Goal: Information Seeking & Learning: Learn about a topic

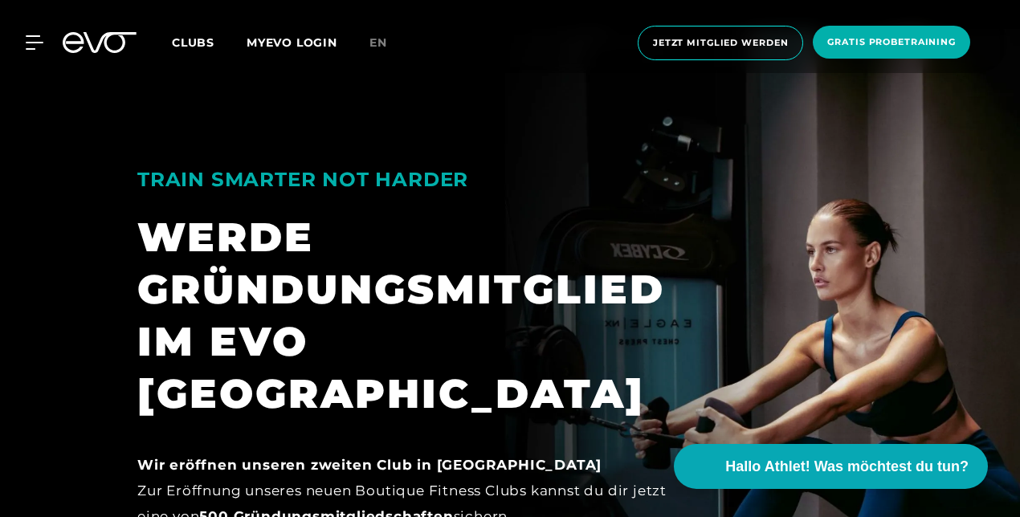
scroll to position [890, 0]
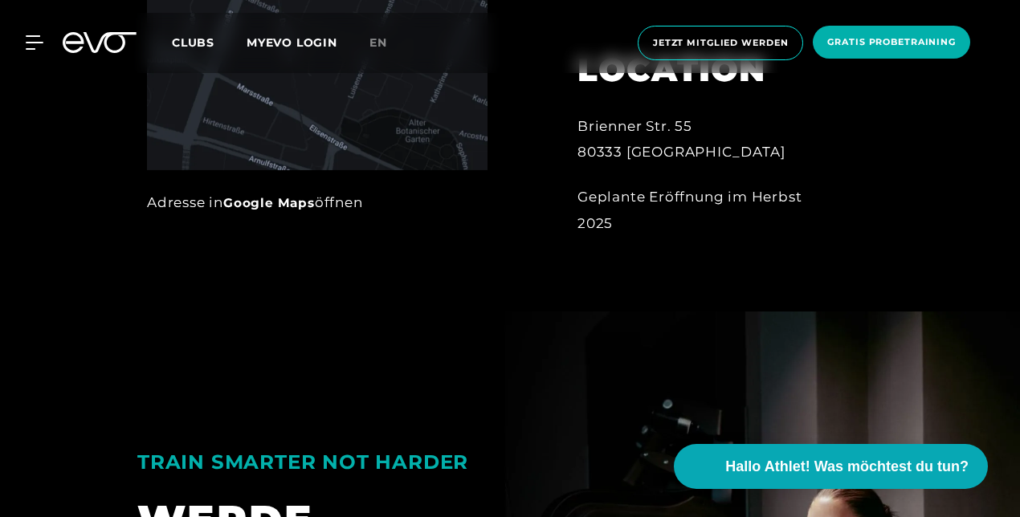
click at [199, 43] on span "Clubs" at bounding box center [193, 42] width 43 height 14
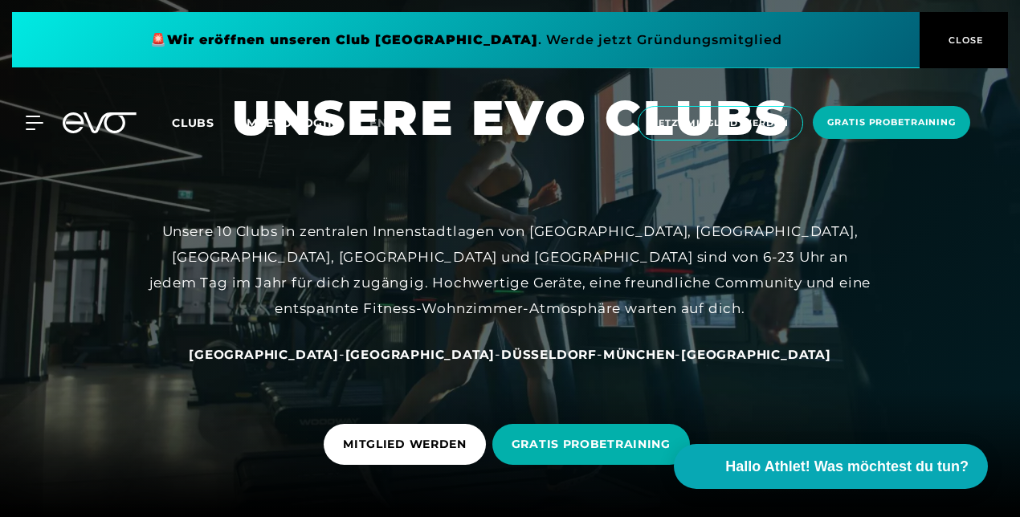
click at [603, 358] on span "München" at bounding box center [639, 354] width 72 height 15
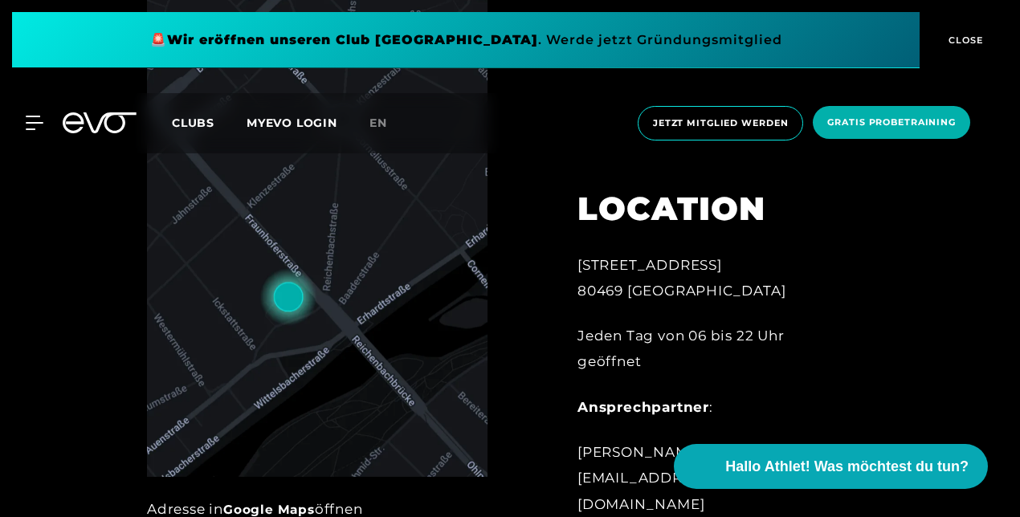
scroll to position [562, 0]
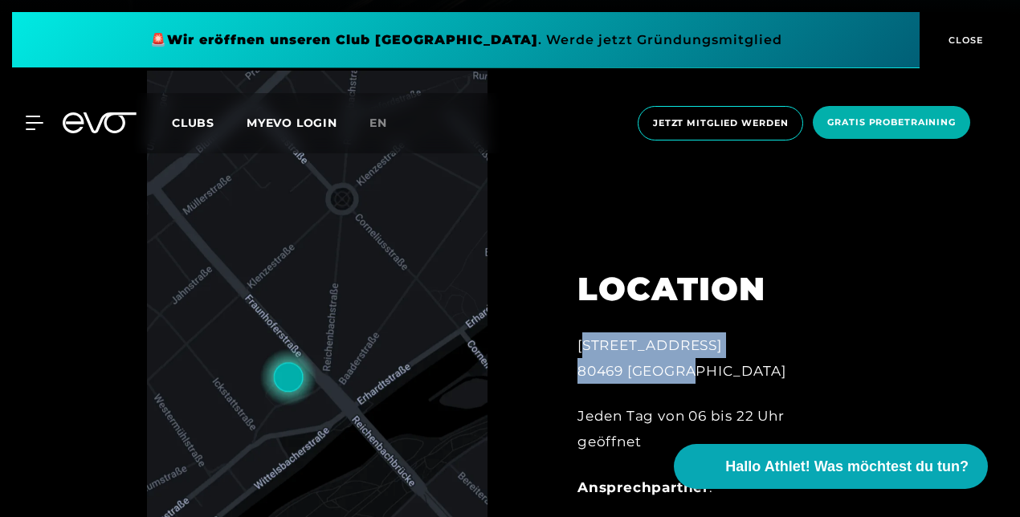
drag, startPoint x: 578, startPoint y: 309, endPoint x: 707, endPoint y: 340, distance: 132.2
click at [707, 340] on div "[STREET_ADDRESS]" at bounding box center [708, 358] width 263 height 52
copy div "[STREET_ADDRESS]"
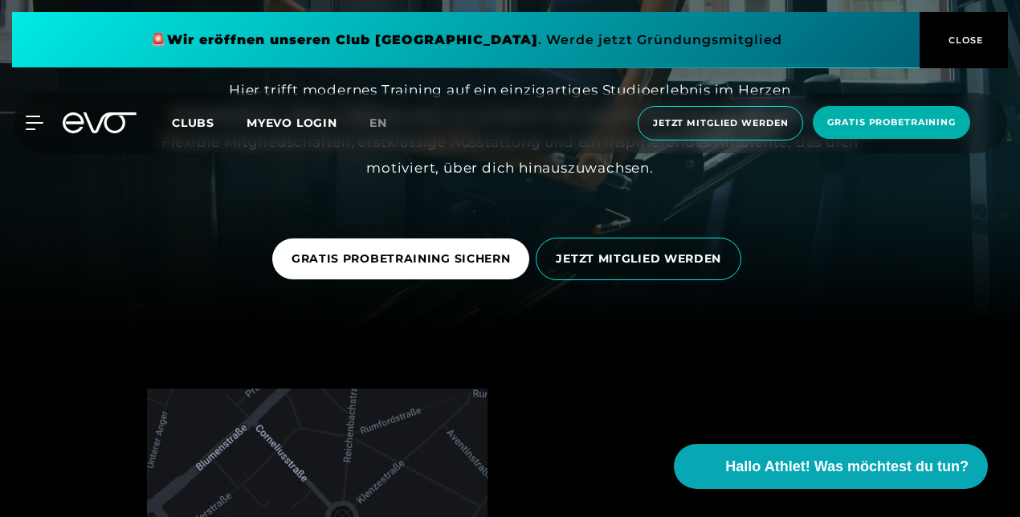
scroll to position [161, 0]
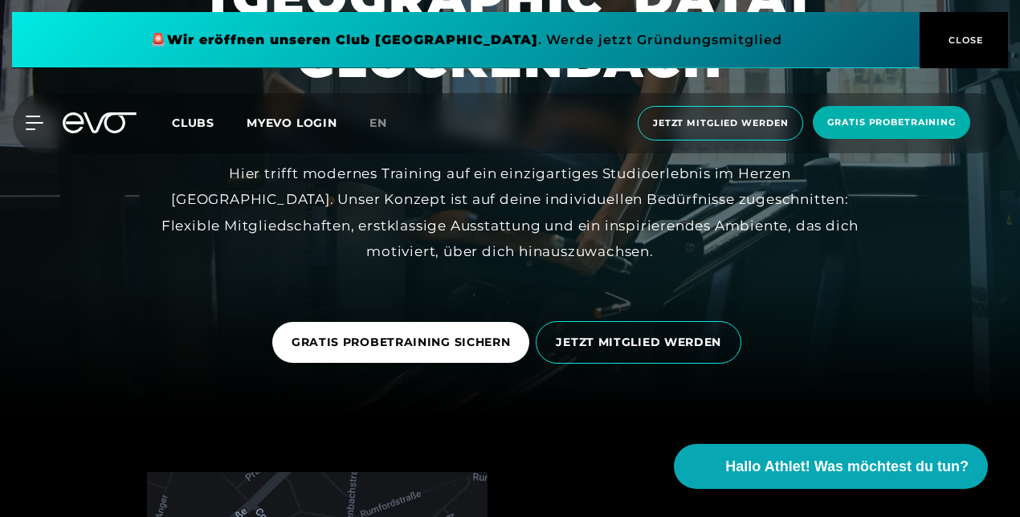
click at [191, 122] on span "Clubs" at bounding box center [193, 123] width 43 height 14
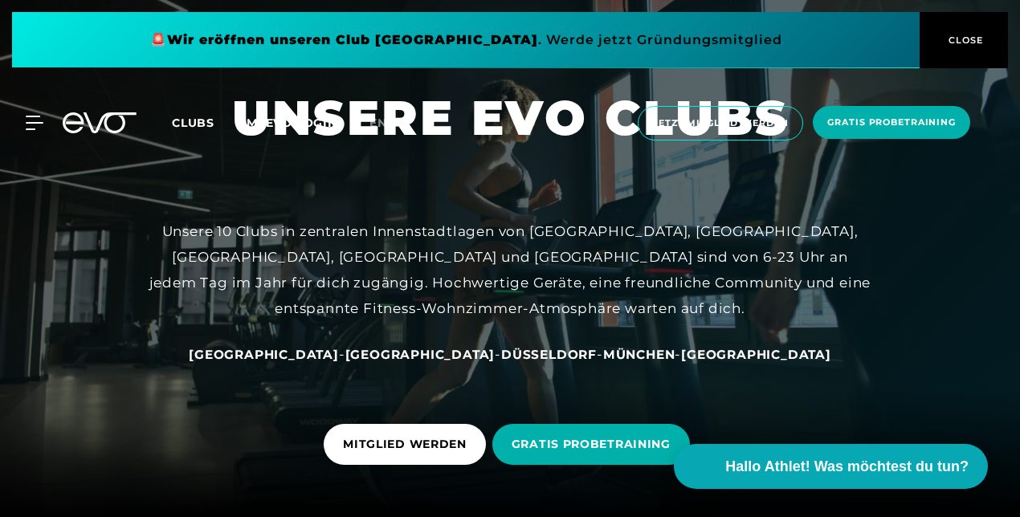
click at [400, 354] on span "[GEOGRAPHIC_DATA]" at bounding box center [420, 354] width 150 height 15
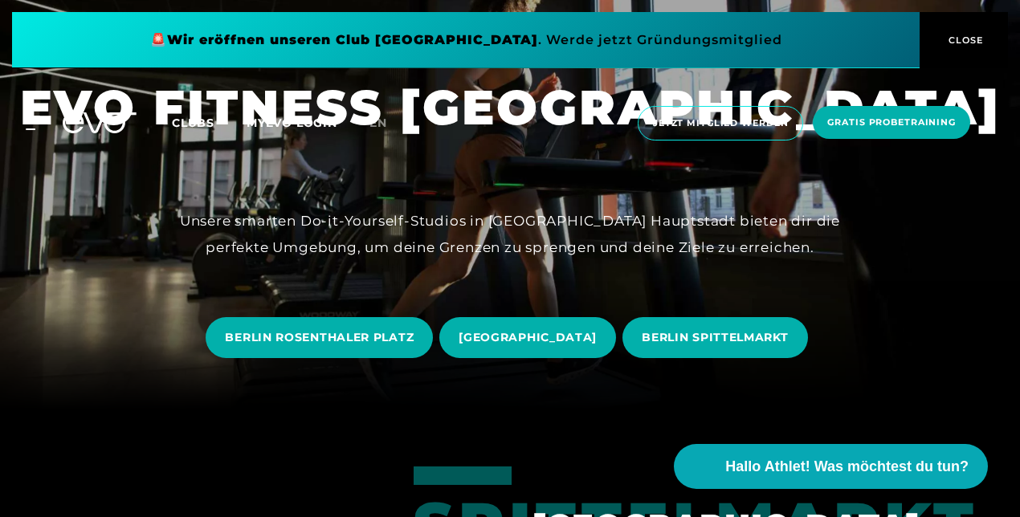
scroll to position [161, 0]
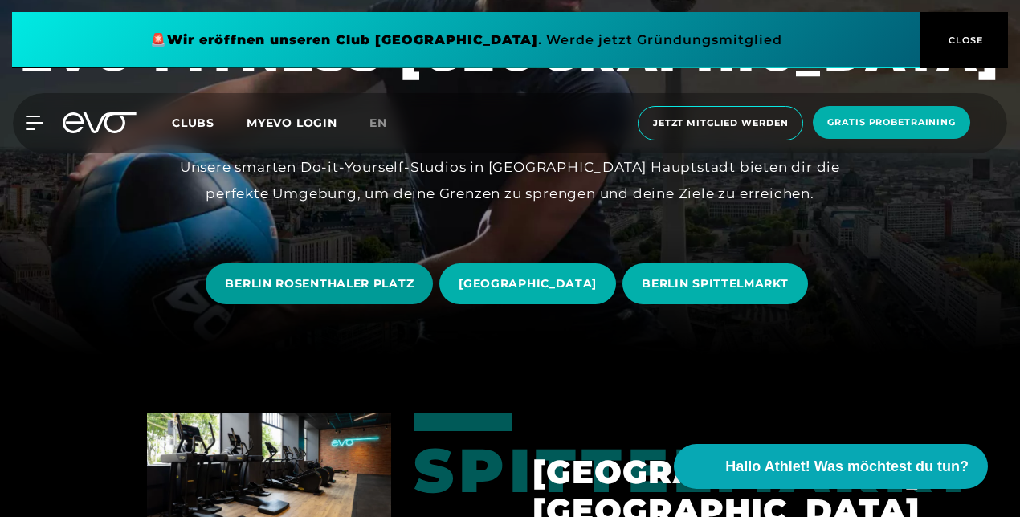
click at [303, 282] on span "BERLIN ROSENTHALER PLATZ" at bounding box center [319, 283] width 189 height 17
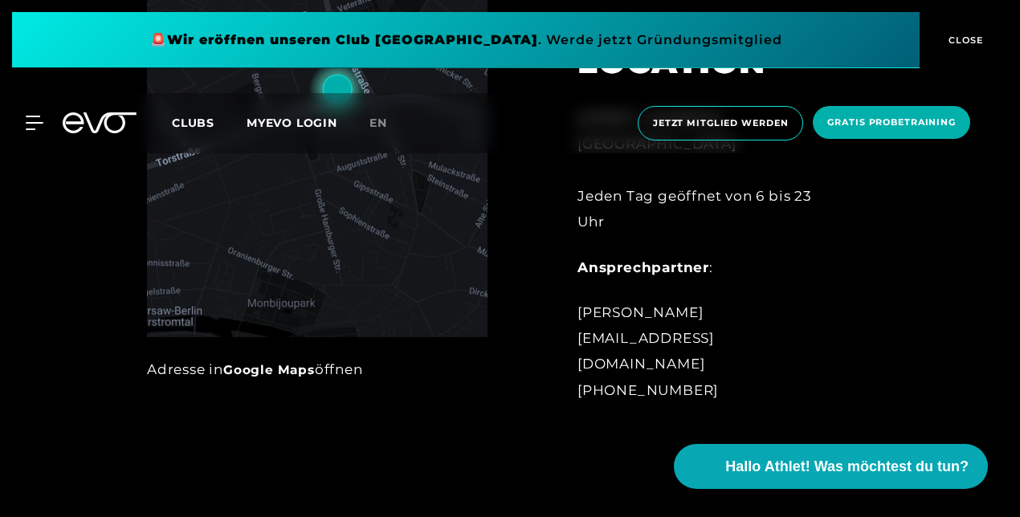
scroll to position [562, 0]
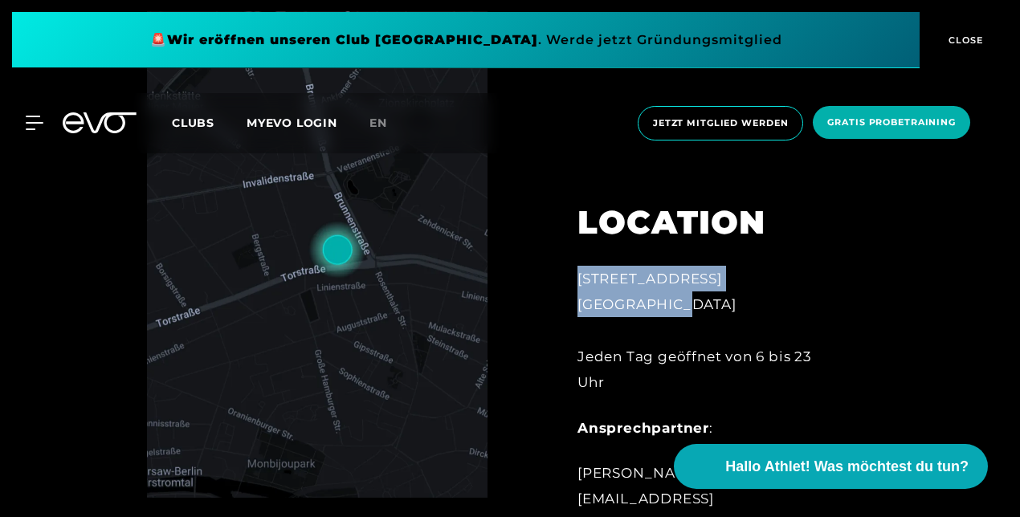
drag, startPoint x: 672, startPoint y: 331, endPoint x: 575, endPoint y: 308, distance: 99.7
click at [575, 308] on div "LOCATION [STREET_ADDRESS][GEOGRAPHIC_DATA] Tag geöffnet von 6 bis 23 Uhr Anspre…" at bounding box center [709, 373] width 308 height 420
copy div "[STREET_ADDRESS]"
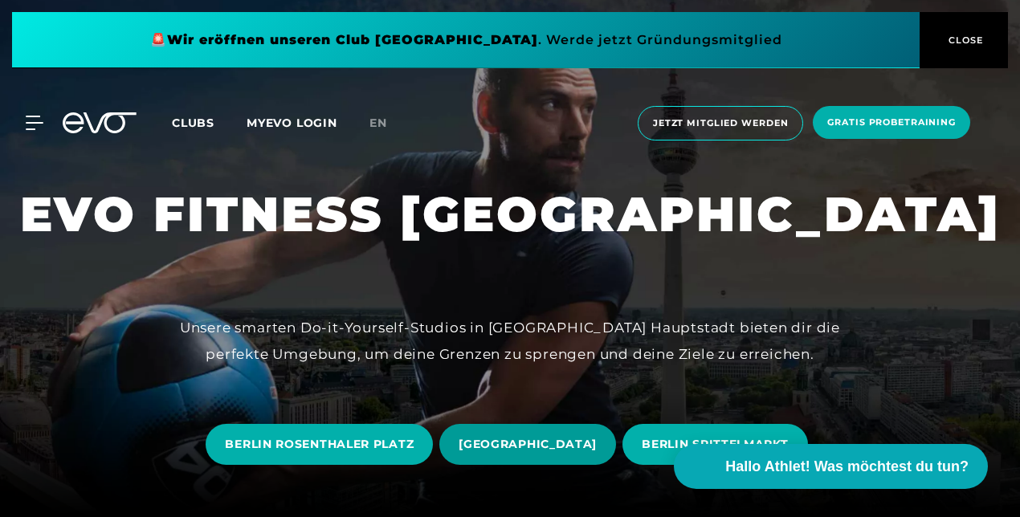
click at [534, 442] on span "[GEOGRAPHIC_DATA]" at bounding box center [528, 444] width 138 height 17
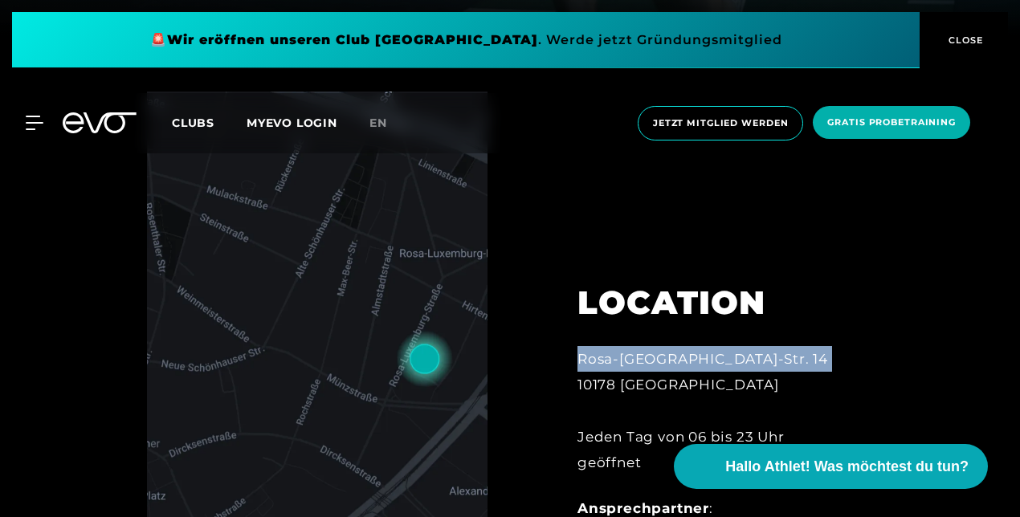
scroll to position [562, 0]
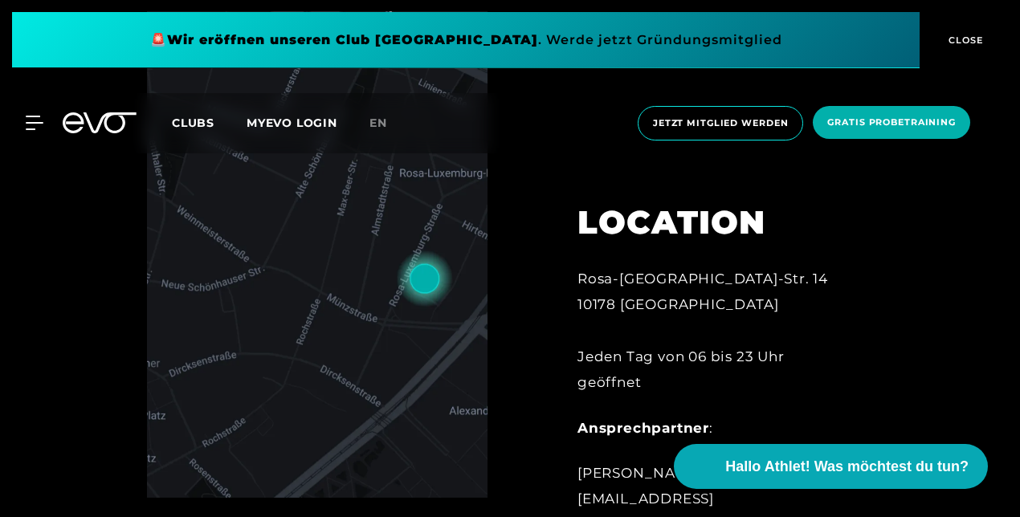
click at [685, 334] on div "Rosa-[GEOGRAPHIC_DATA]-Str. 14 10178 Berlin Jeden Tag von 06 bis 23 Uhr geöffnet" at bounding box center [708, 330] width 263 height 129
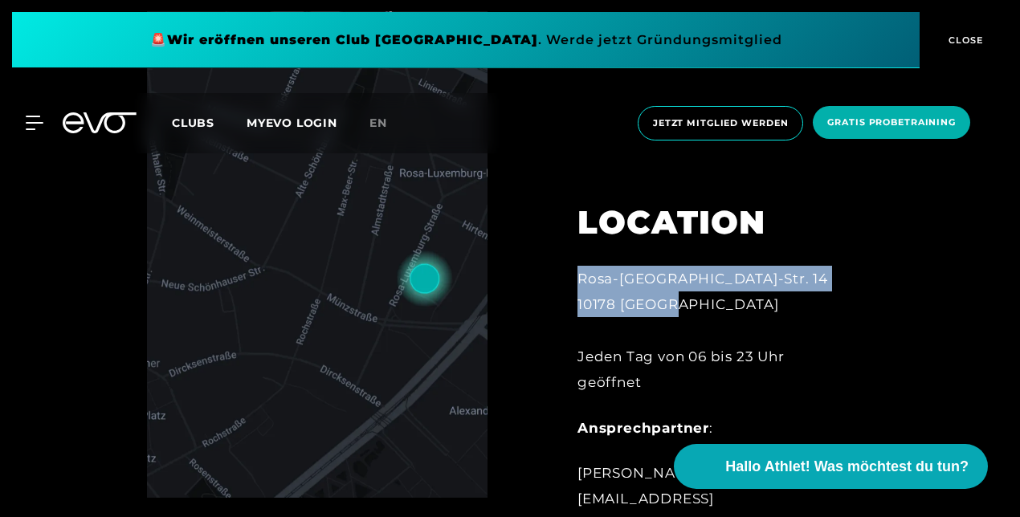
drag, startPoint x: 684, startPoint y: 334, endPoint x: 581, endPoint y: 307, distance: 106.4
click at [581, 307] on div "Rosa-[GEOGRAPHIC_DATA]-Str. 14 10178 Berlin Jeden Tag von 06 bis 23 Uhr geöffnet" at bounding box center [708, 330] width 263 height 129
copy div "Rosa-[GEOGRAPHIC_DATA]-Str. 14 10178 [GEOGRAPHIC_DATA]"
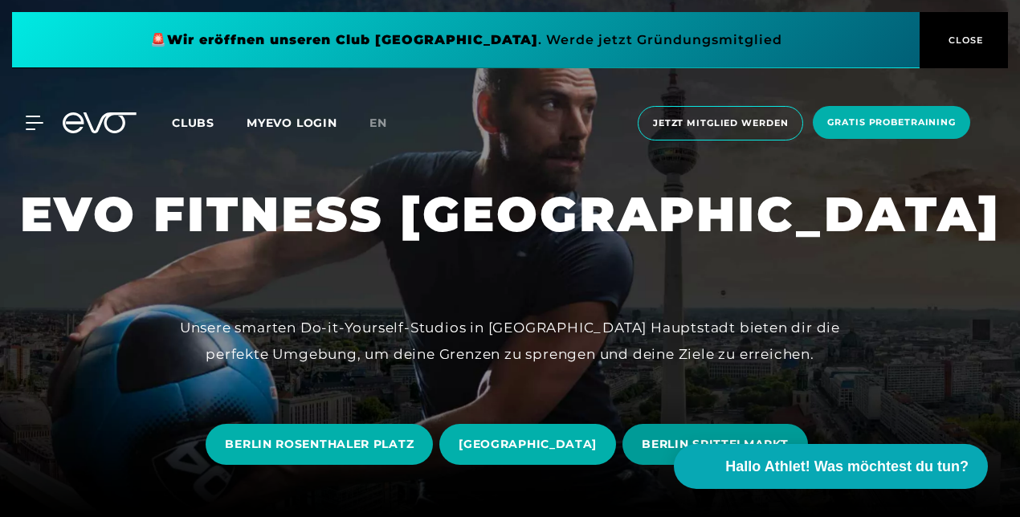
click at [682, 438] on span "BERLIN SPITTELMARKT" at bounding box center [715, 444] width 146 height 17
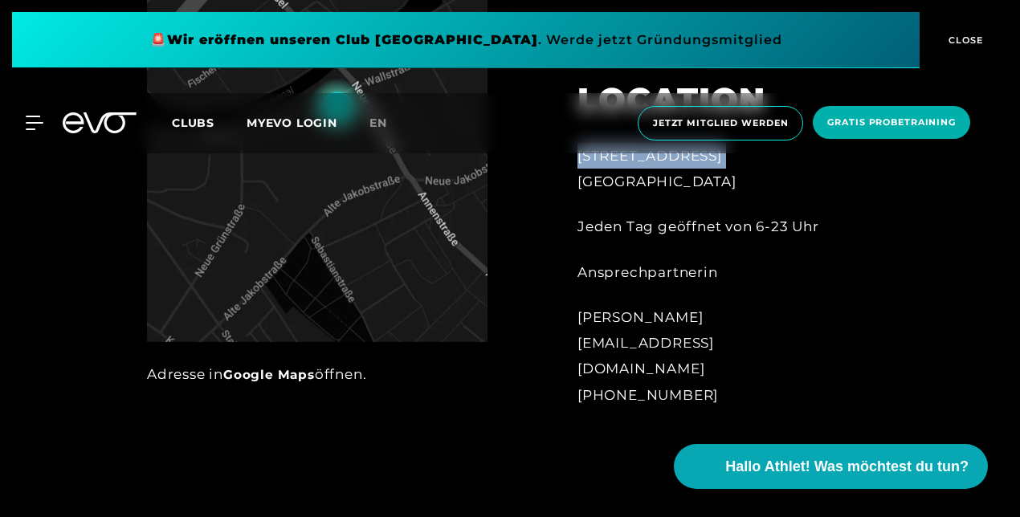
scroll to position [723, 0]
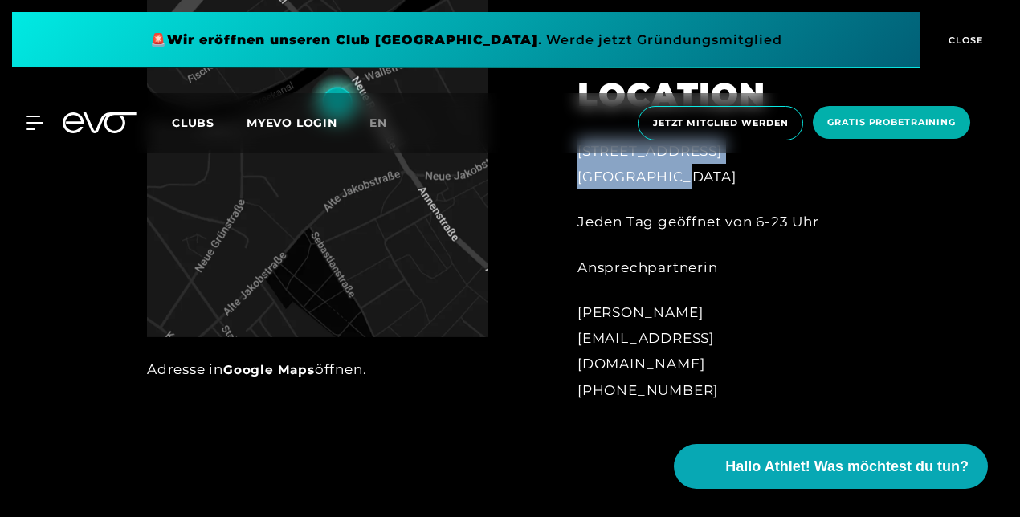
drag, startPoint x: 688, startPoint y: 209, endPoint x: 580, endPoint y: 181, distance: 111.8
click at [580, 181] on div "[STREET_ADDRESS]" at bounding box center [708, 164] width 263 height 52
copy div "[STREET_ADDRESS]"
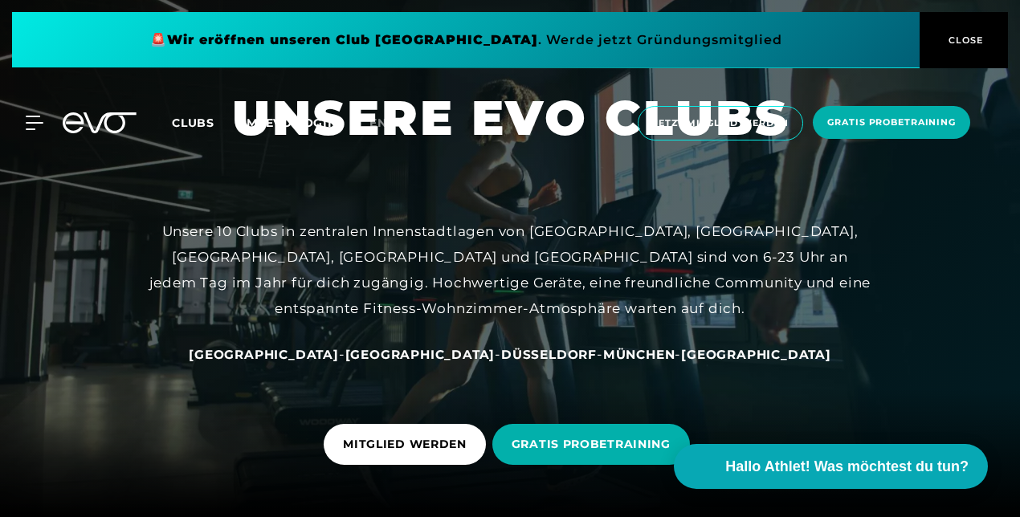
click at [603, 350] on span "München" at bounding box center [639, 354] width 72 height 15
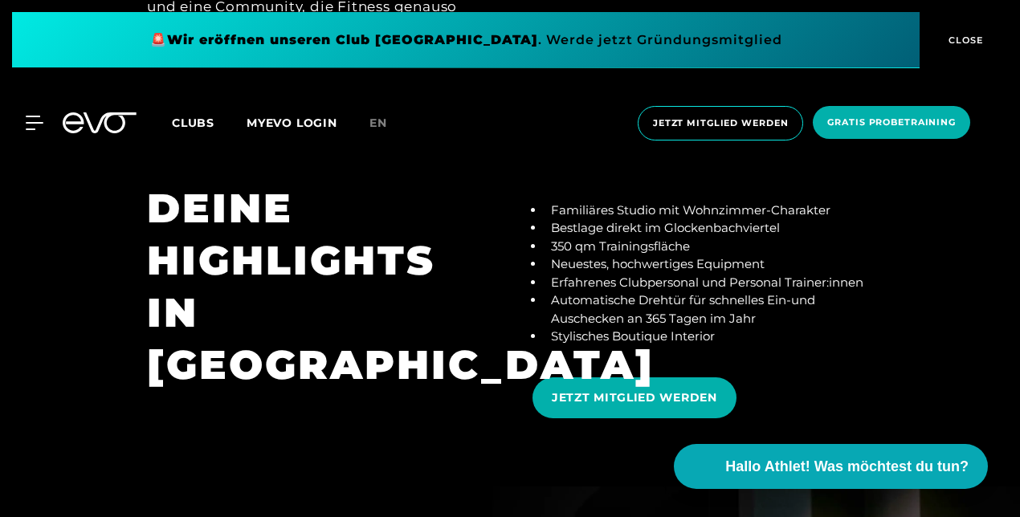
scroll to position [2409, 0]
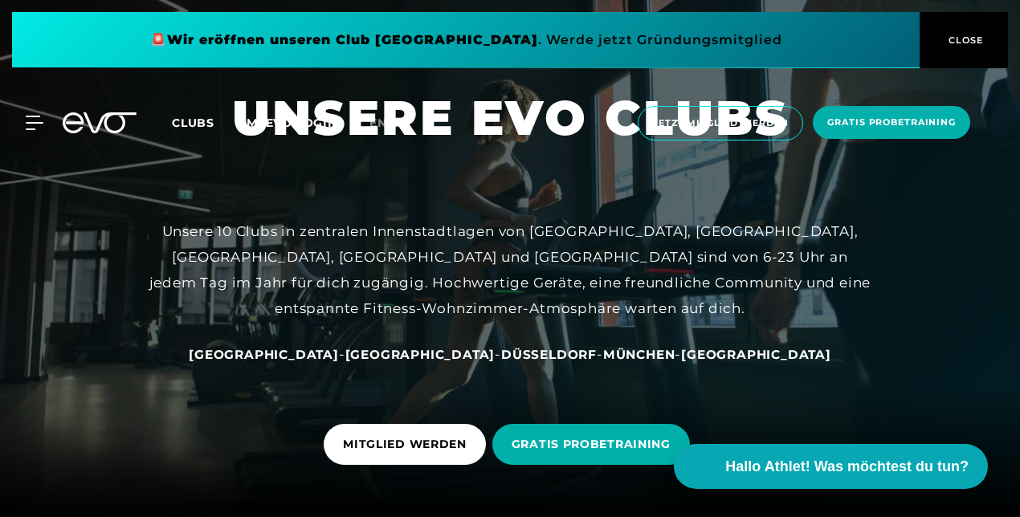
click at [711, 352] on span "[GEOGRAPHIC_DATA]" at bounding box center [756, 354] width 150 height 15
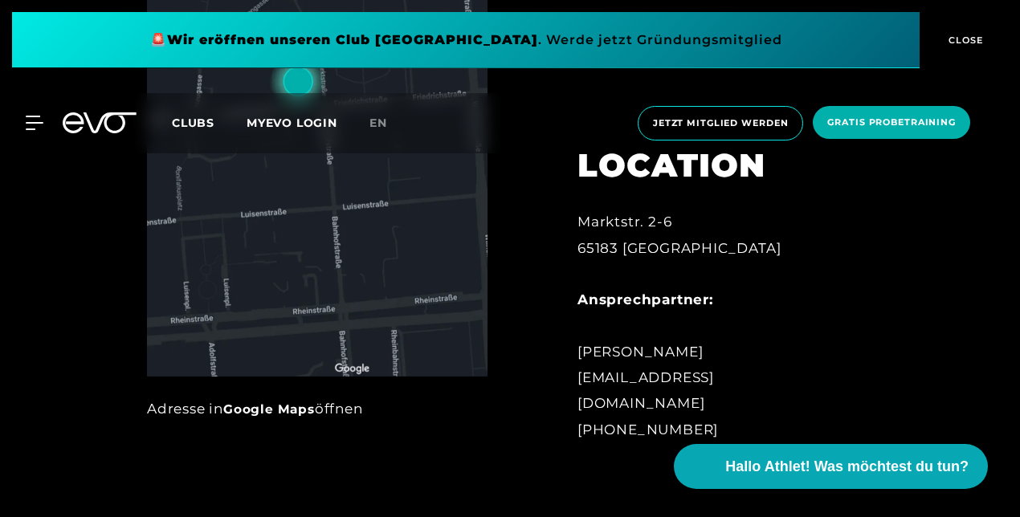
scroll to position [723, 0]
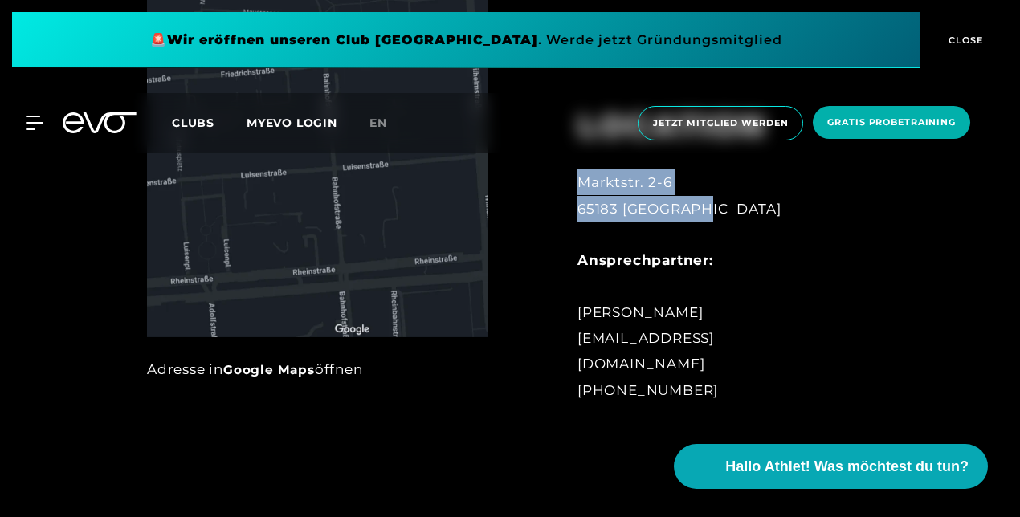
drag, startPoint x: 577, startPoint y: 210, endPoint x: 705, endPoint y: 234, distance: 129.9
click at [705, 234] on div "Marktstr. 2-6 65183 [GEOGRAPHIC_DATA] Ansprechpartner: [PERSON_NAME] [EMAIL_ADD…" at bounding box center [708, 286] width 263 height 234
copy div "Marktstr. 2-6 65183 [GEOGRAPHIC_DATA]"
click at [958, 41] on span "CLOSE" at bounding box center [963, 40] width 39 height 14
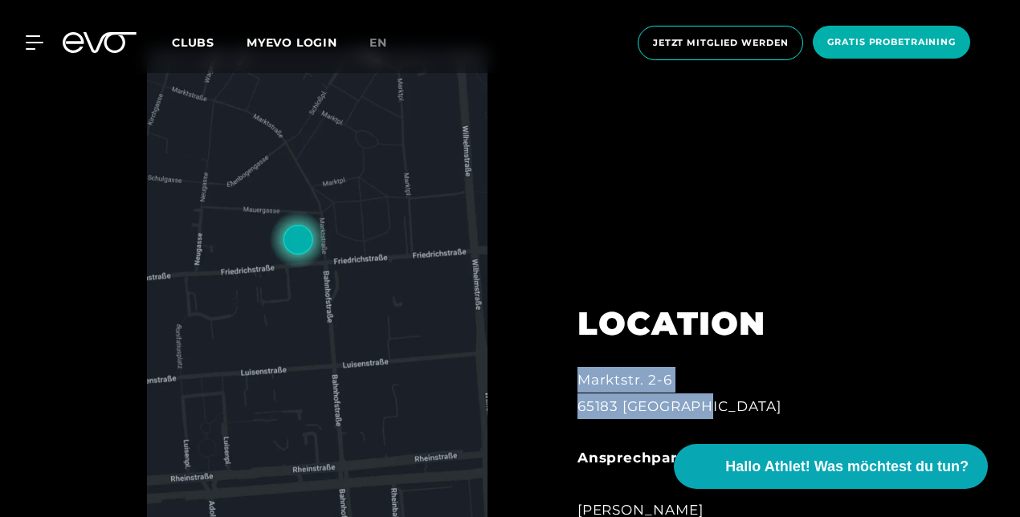
scroll to position [241, 0]
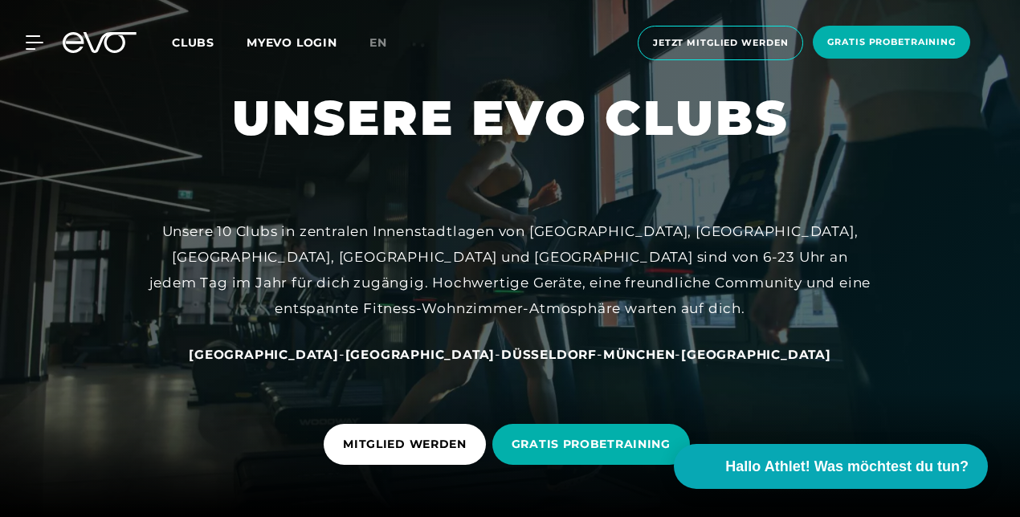
click at [331, 355] on span "[GEOGRAPHIC_DATA]" at bounding box center [264, 354] width 150 height 15
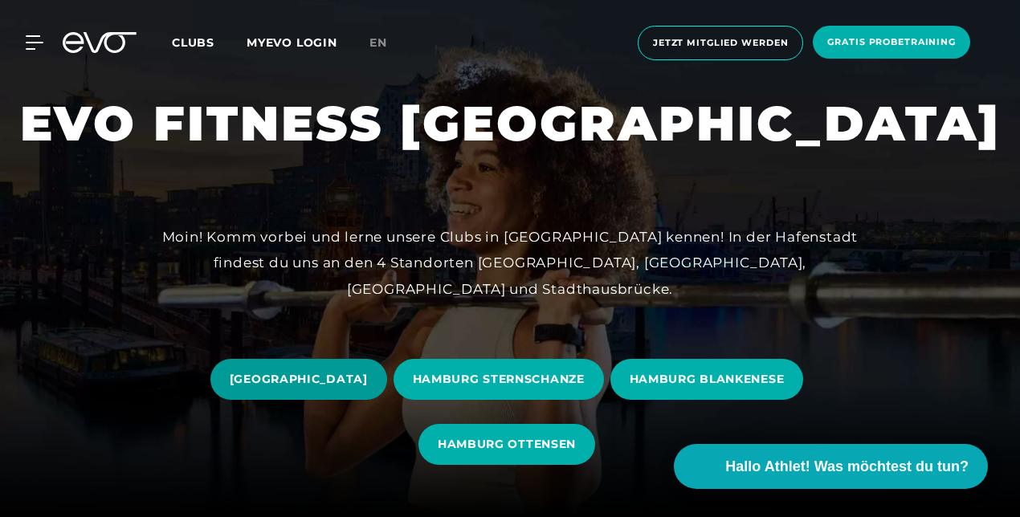
click at [260, 376] on span "[GEOGRAPHIC_DATA]" at bounding box center [299, 379] width 138 height 17
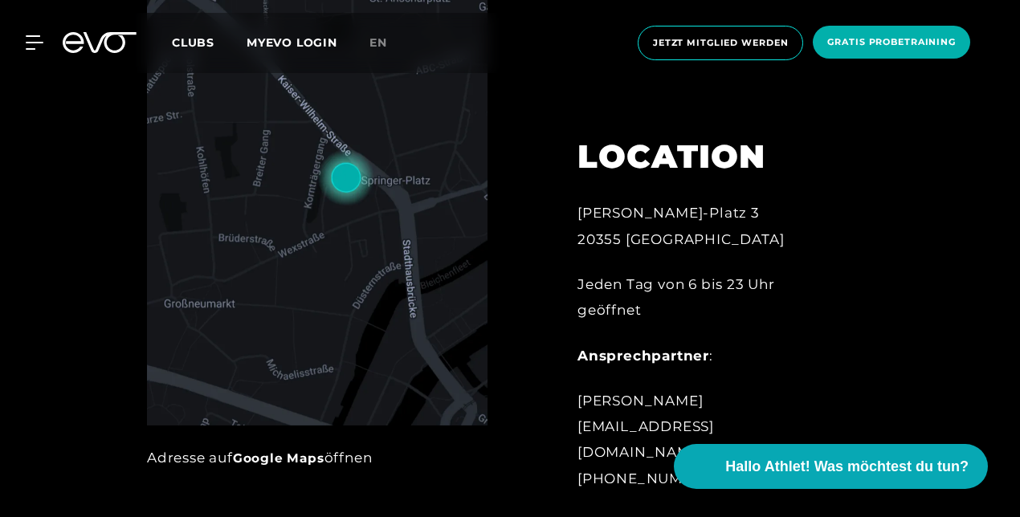
scroll to position [642, 0]
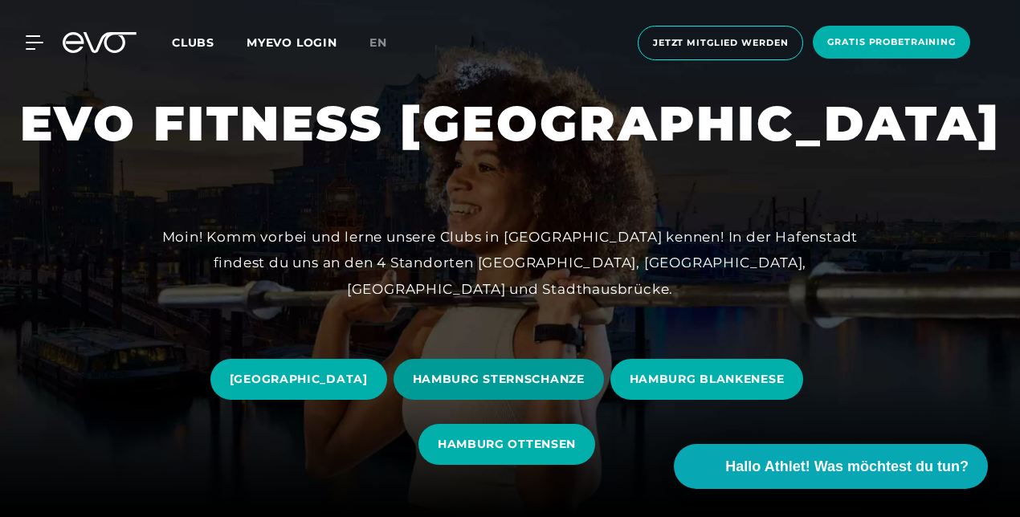
click at [528, 377] on span "HAMBURG STERNSCHANZE" at bounding box center [499, 379] width 172 height 17
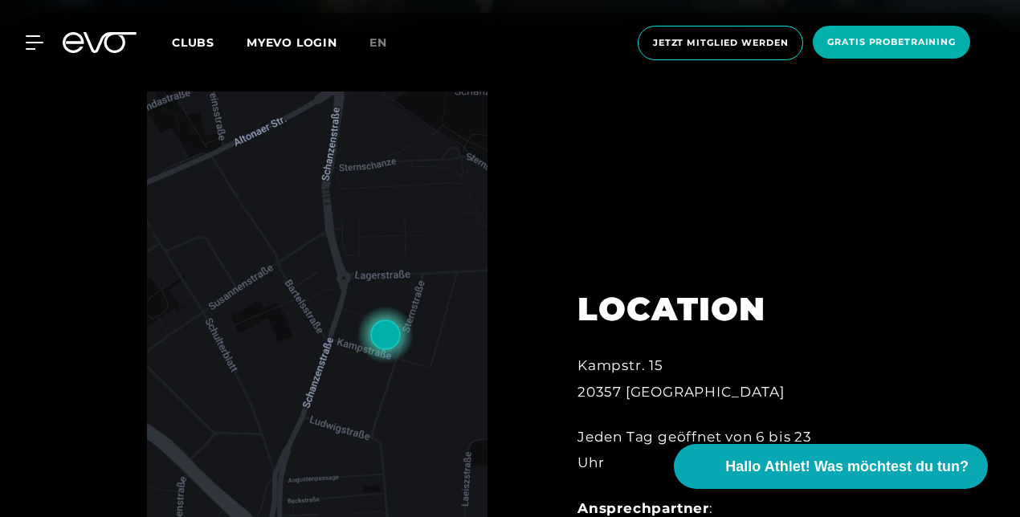
scroll to position [562, 0]
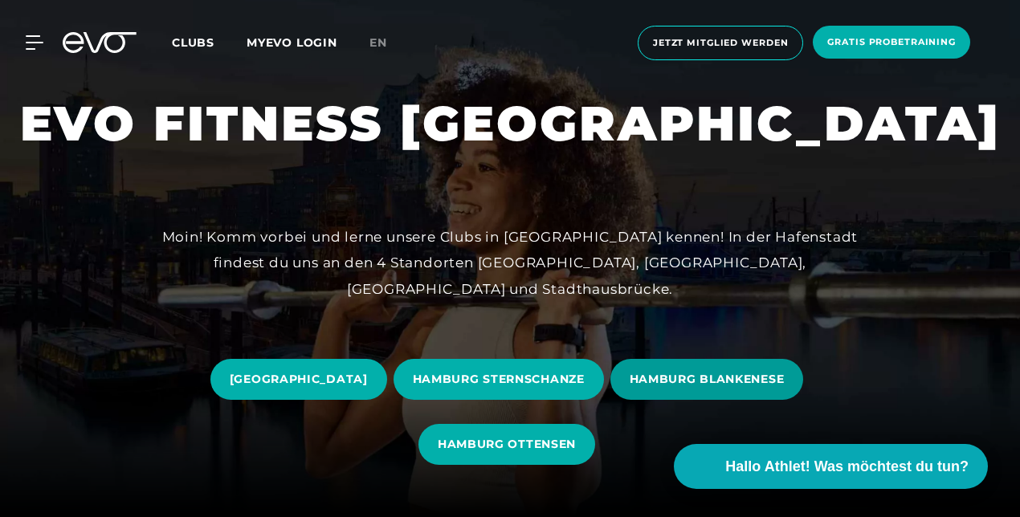
click at [728, 373] on span "HAMBURG BLANKENESE" at bounding box center [707, 379] width 155 height 17
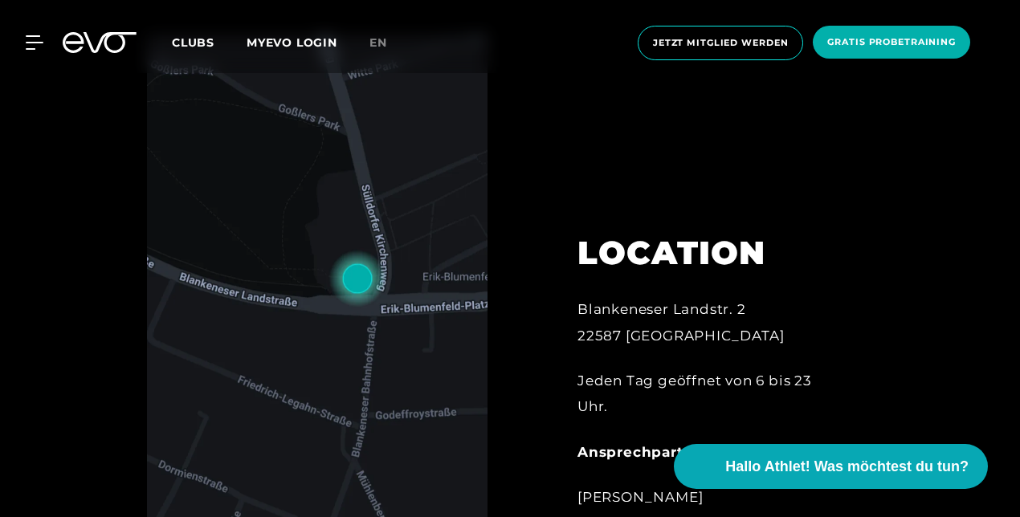
scroll to position [562, 0]
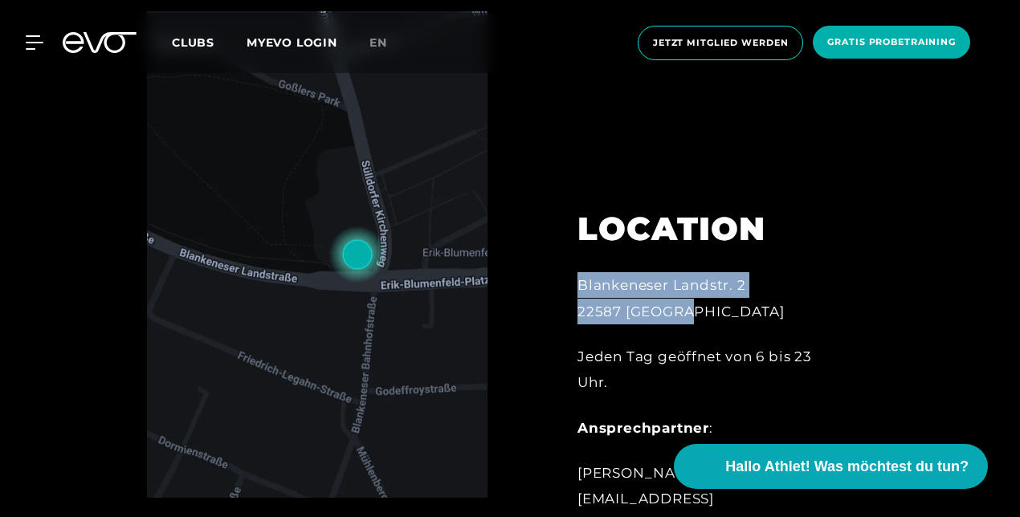
drag, startPoint x: 717, startPoint y: 346, endPoint x: 573, endPoint y: 315, distance: 147.1
click at [573, 315] on div "LOCATION Blankeneser Landstr. 2 22587 [GEOGRAPHIC_DATA] Jeden Tag geöffnet von …" at bounding box center [709, 376] width 308 height 414
copy div "Blankeneser Landstr. 2 22587 [GEOGRAPHIC_DATA]"
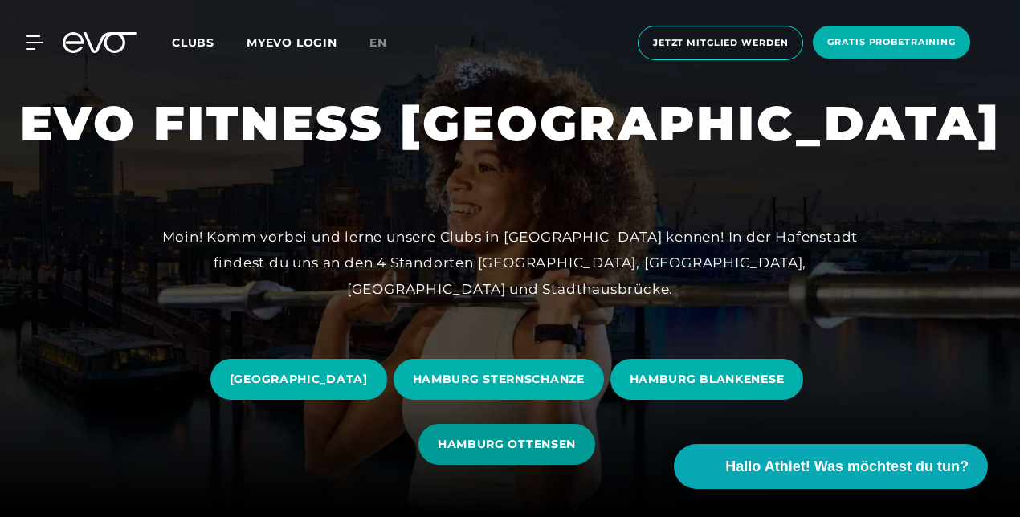
click at [514, 454] on span "HAMBURG OTTENSEN" at bounding box center [506, 444] width 177 height 41
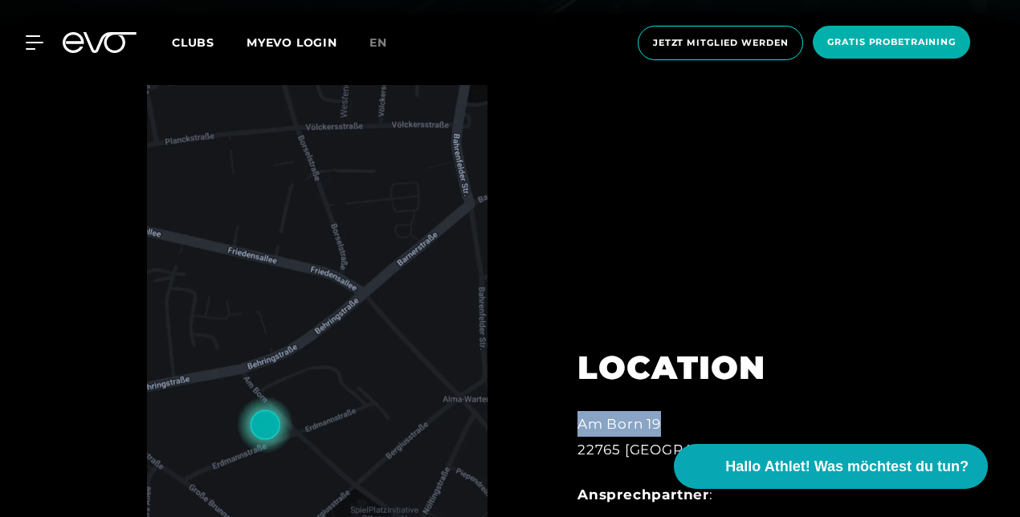
scroll to position [562, 0]
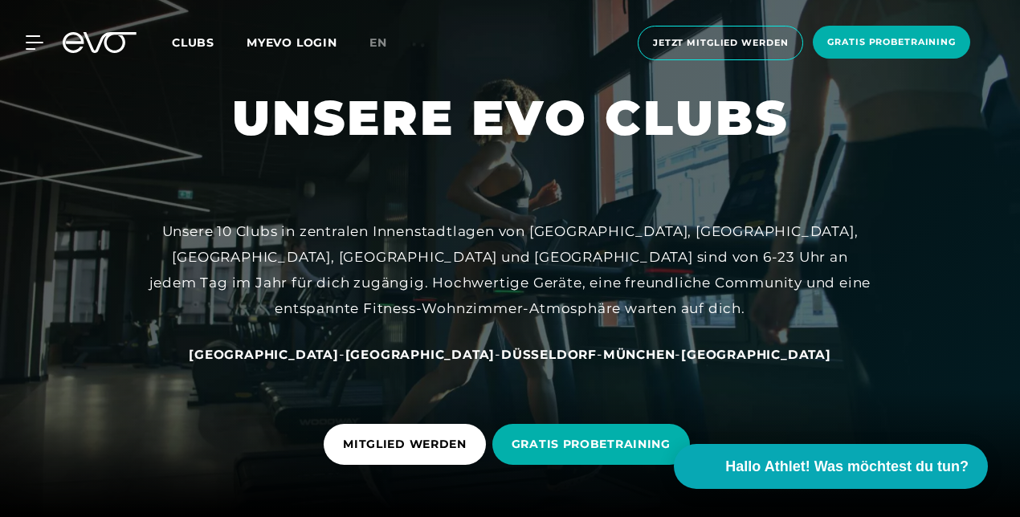
click at [501, 350] on span "Düsseldorf" at bounding box center [549, 354] width 96 height 15
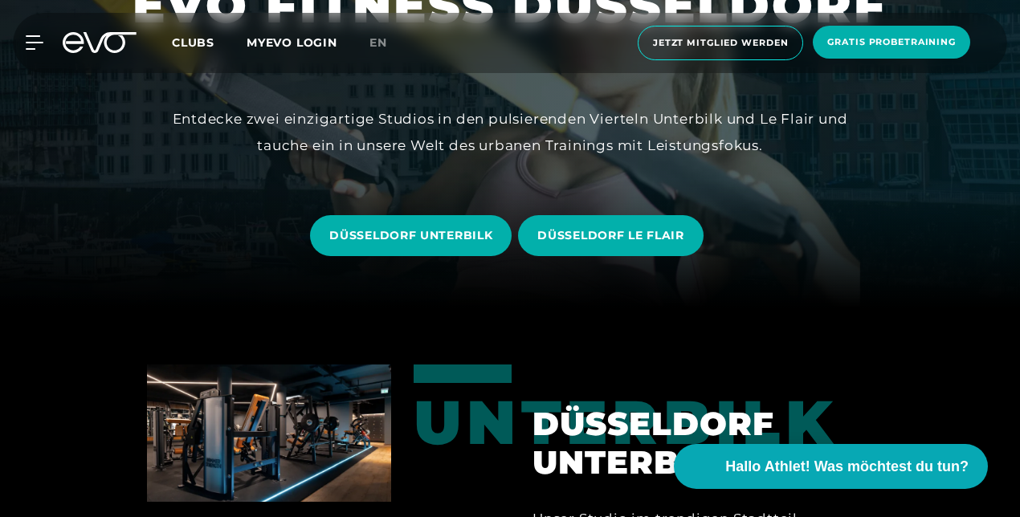
scroll to position [161, 0]
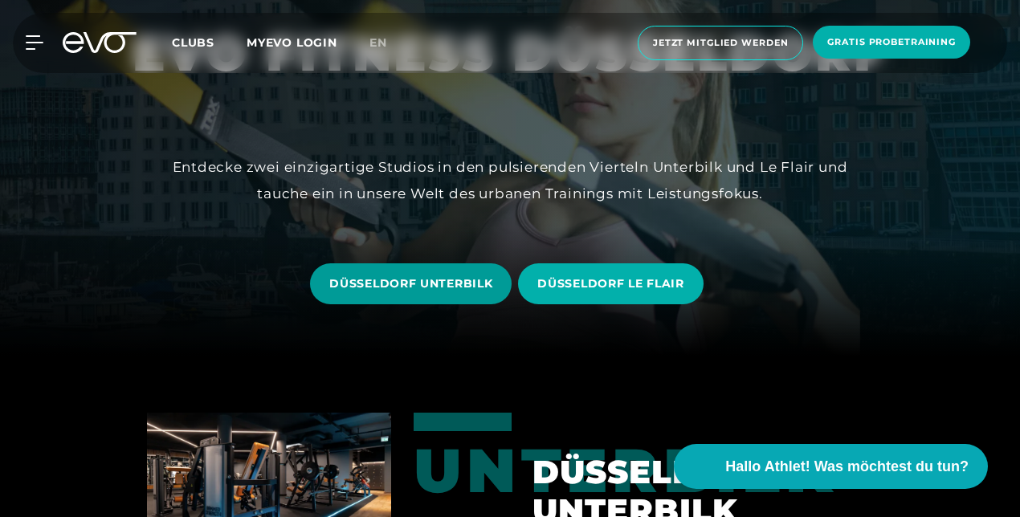
click at [430, 292] on span "DÜSSELDORF UNTERBILK" at bounding box center [411, 283] width 202 height 41
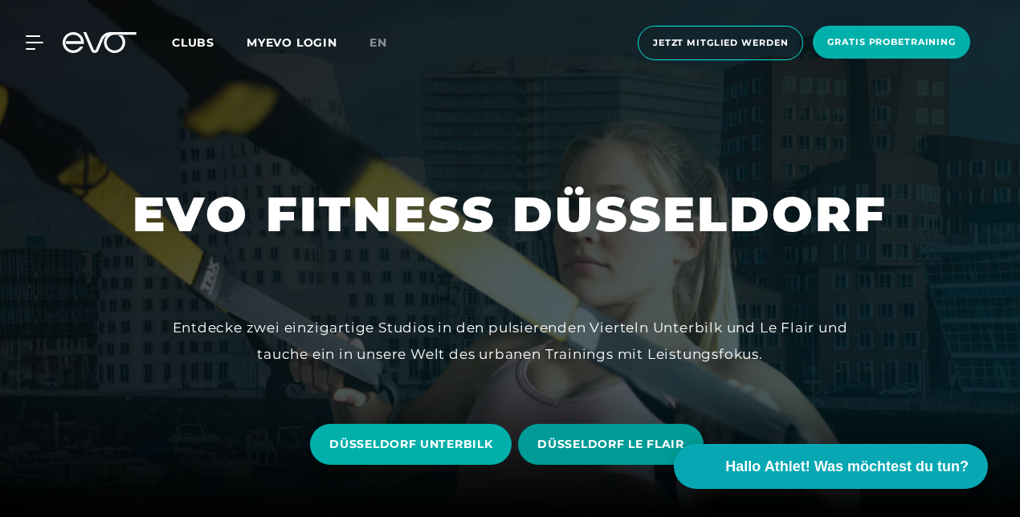
click at [622, 454] on span "DÜSSELDORF LE FLAIR" at bounding box center [610, 444] width 185 height 41
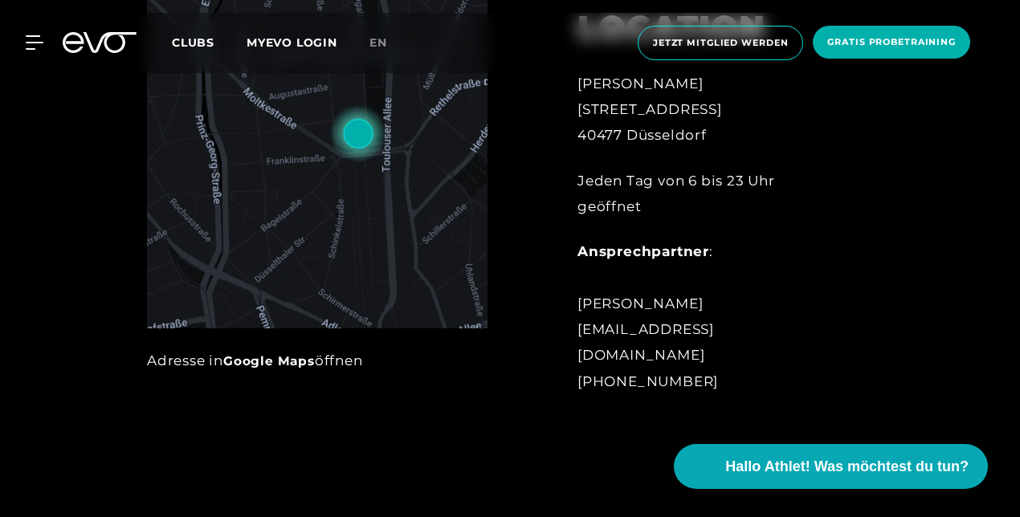
scroll to position [642, 0]
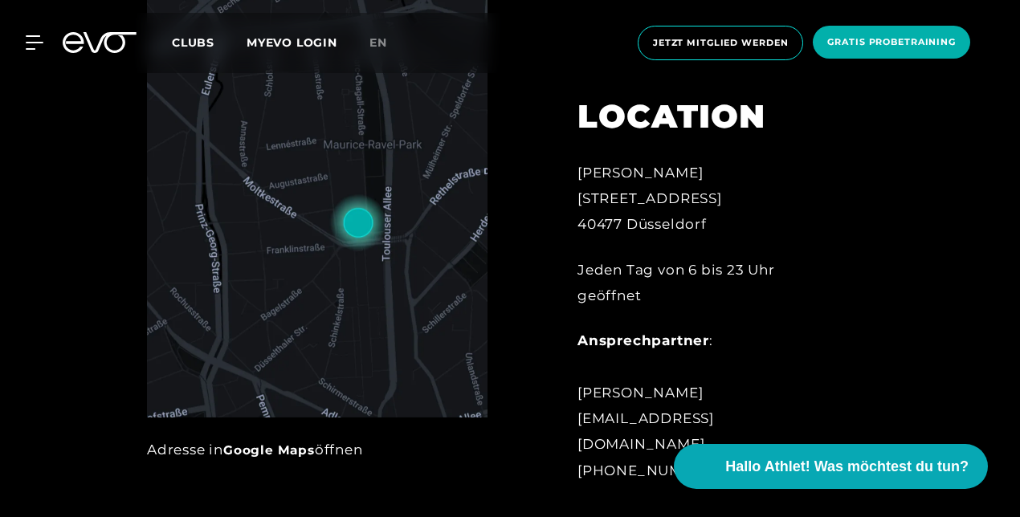
click at [880, 286] on div "LOCATION [PERSON_NAME][STREET_ADDRESS] Jeden Tag von 6 bis 23 Uhr geöffnet Ansp…" at bounding box center [702, 217] width 385 height 572
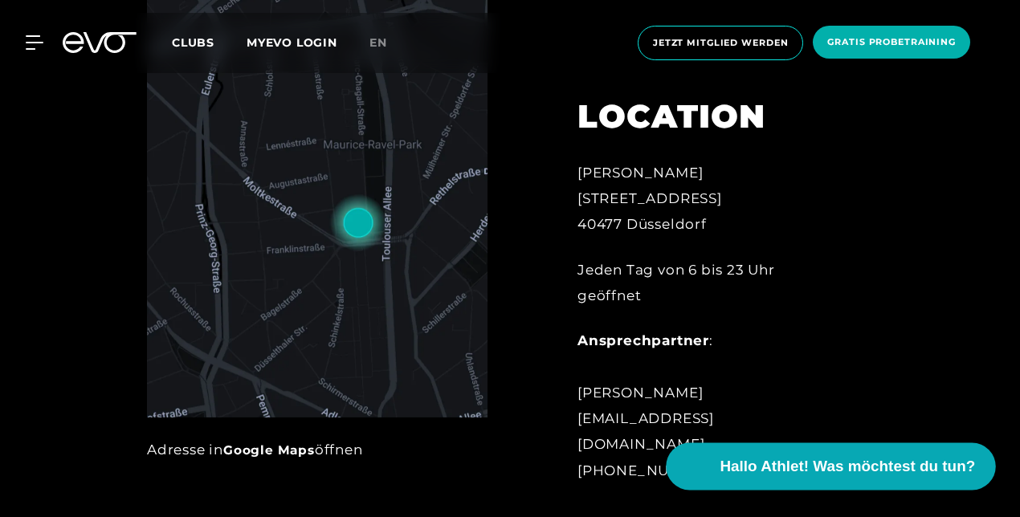
click at [687, 465] on video at bounding box center [691, 466] width 37 height 37
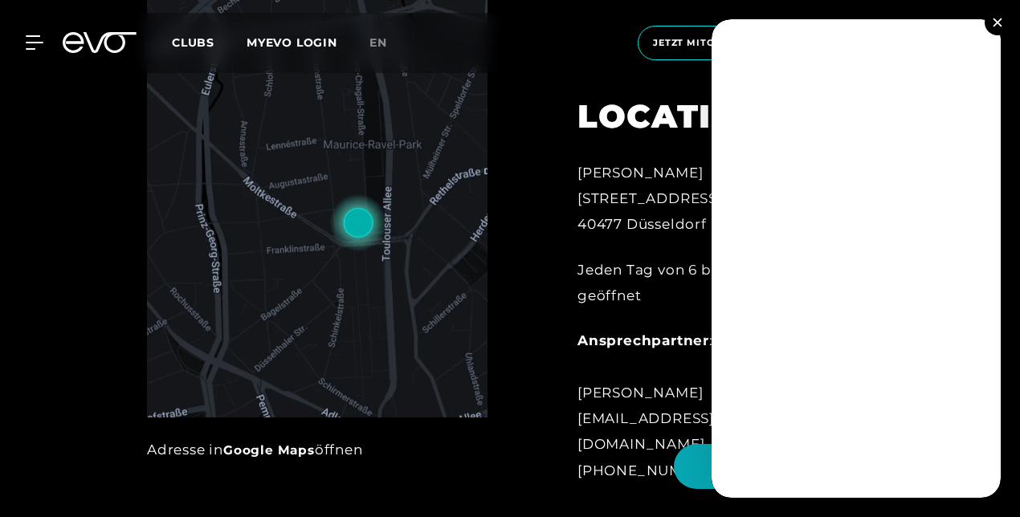
click at [1001, 22] on img at bounding box center [997, 22] width 9 height 9
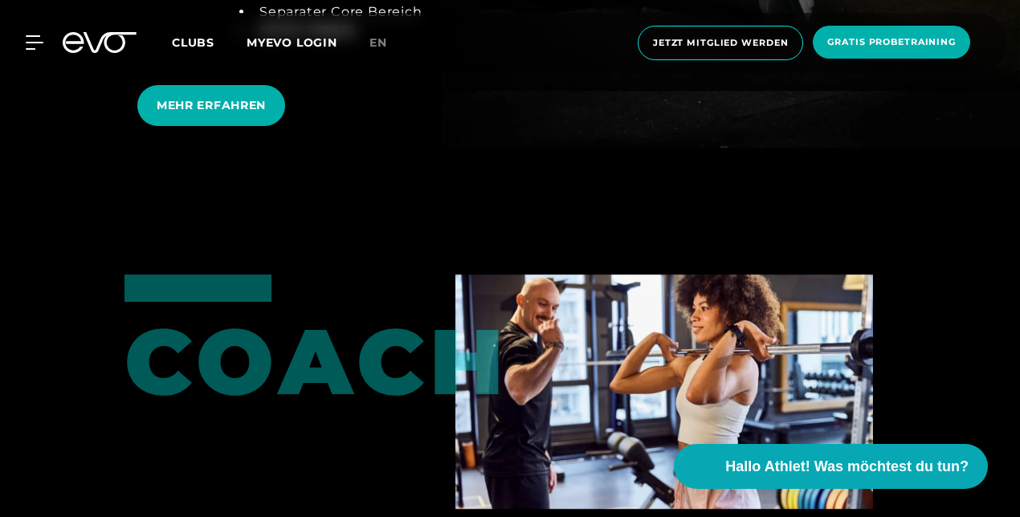
scroll to position [2971, 0]
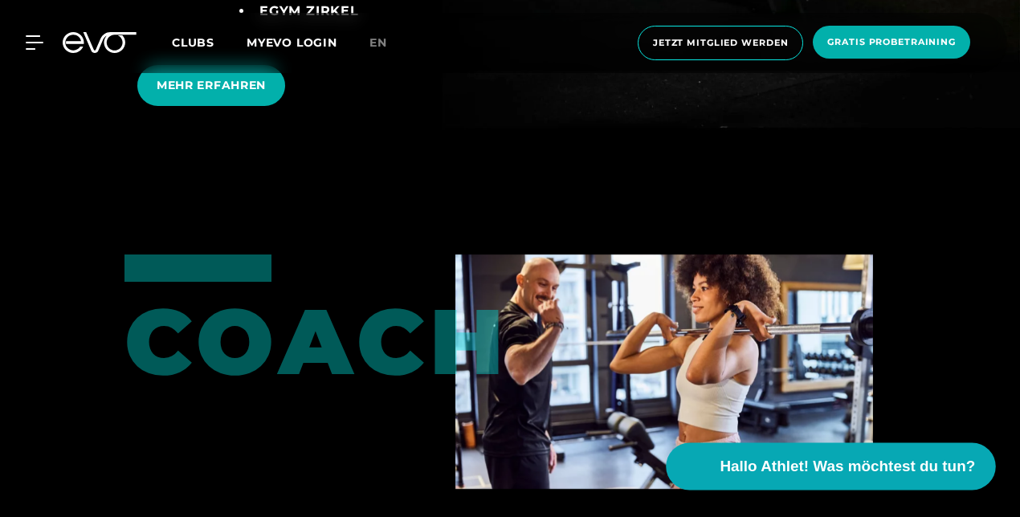
click at [809, 469] on span "Hallo Athlet! Was möchtest du tun?" at bounding box center [847, 466] width 255 height 22
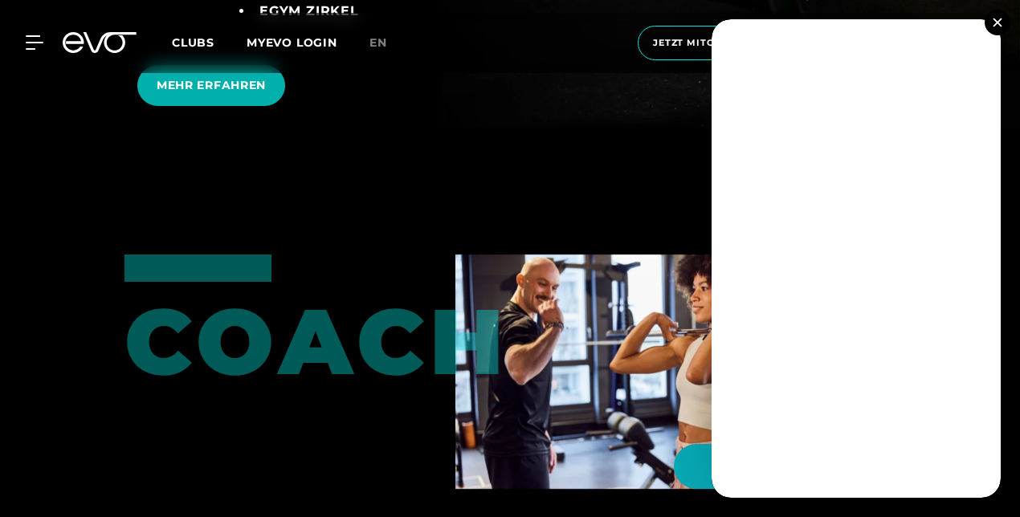
click at [999, 20] on img at bounding box center [997, 22] width 9 height 9
